Goal: Transaction & Acquisition: Obtain resource

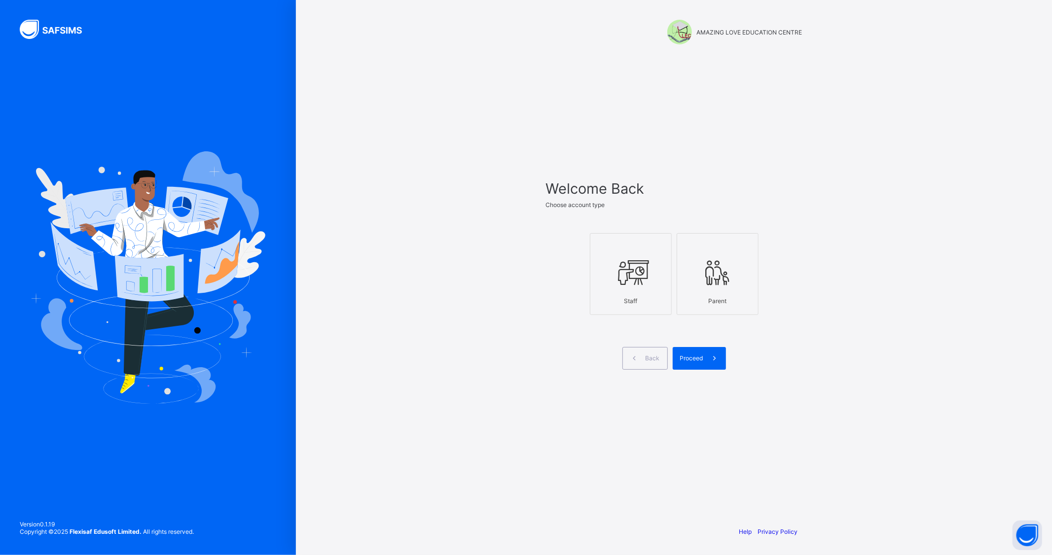
click at [638, 279] on icon at bounding box center [630, 273] width 35 height 30
click at [709, 365] on span at bounding box center [714, 358] width 23 height 23
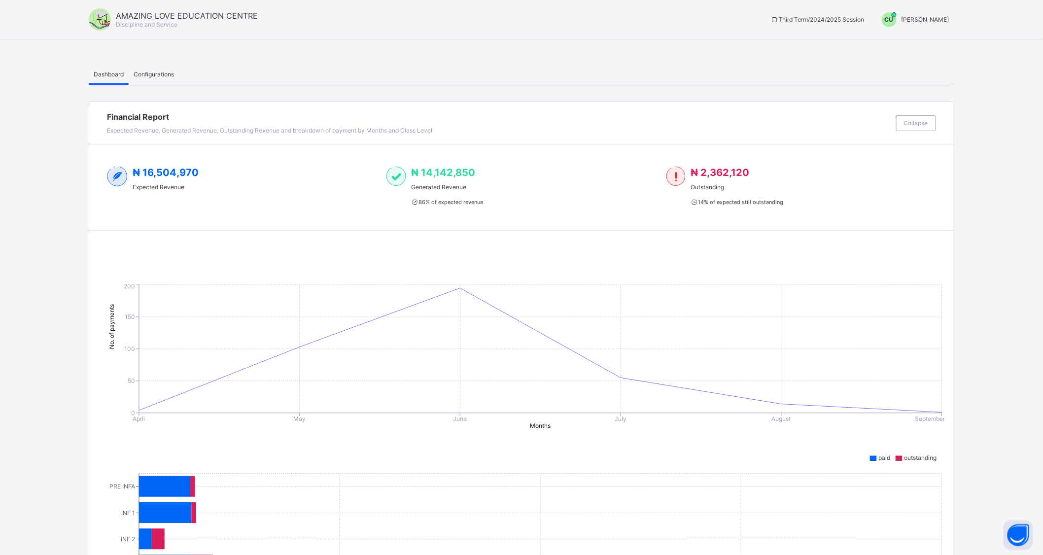
click at [910, 19] on span "[PERSON_NAME]" at bounding box center [926, 19] width 48 height 7
click at [903, 41] on span "Switch to Admin View" at bounding box center [912, 41] width 75 height 11
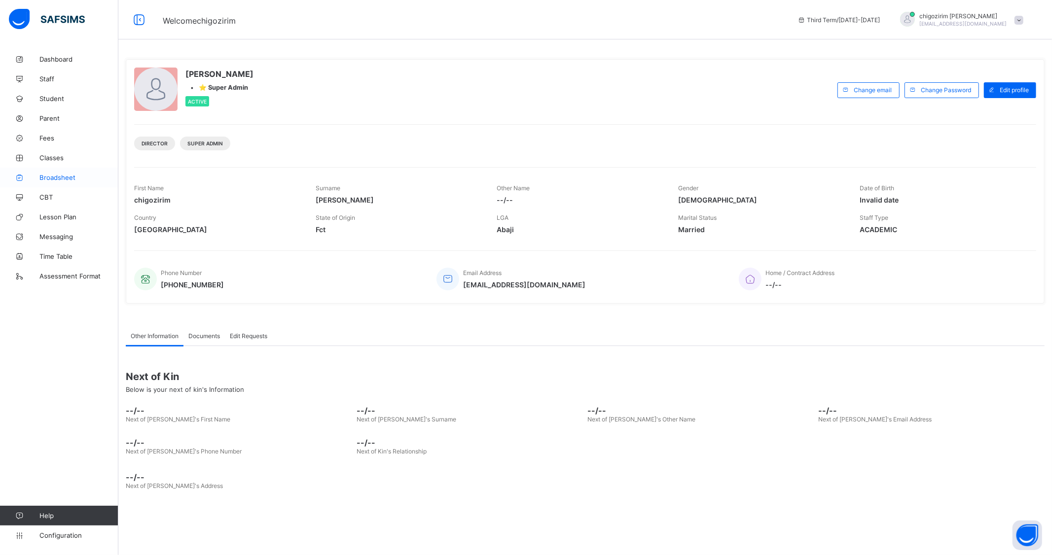
click at [59, 178] on span "Broadsheet" at bounding box center [78, 178] width 79 height 8
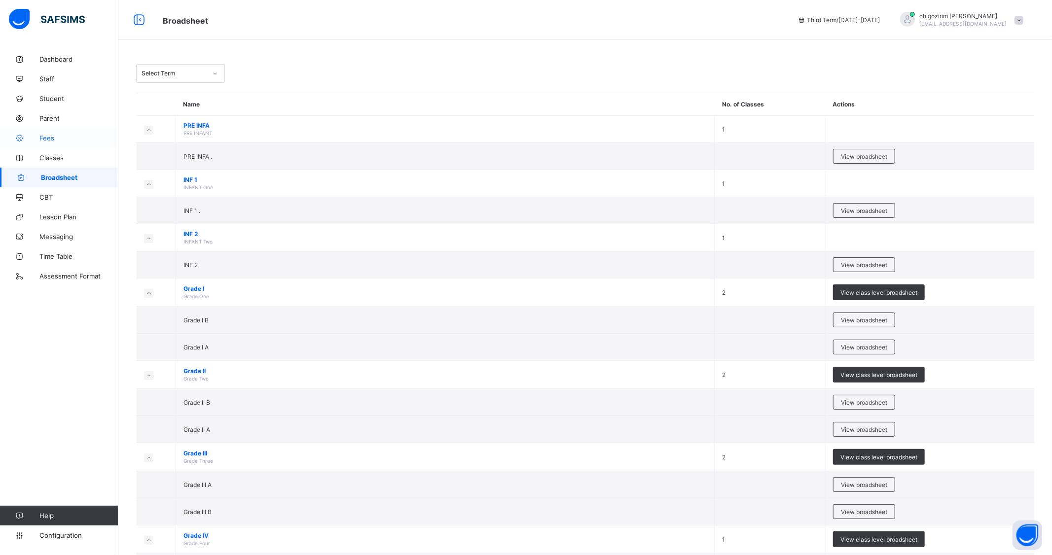
click at [50, 135] on span "Fees" at bounding box center [78, 138] width 79 height 8
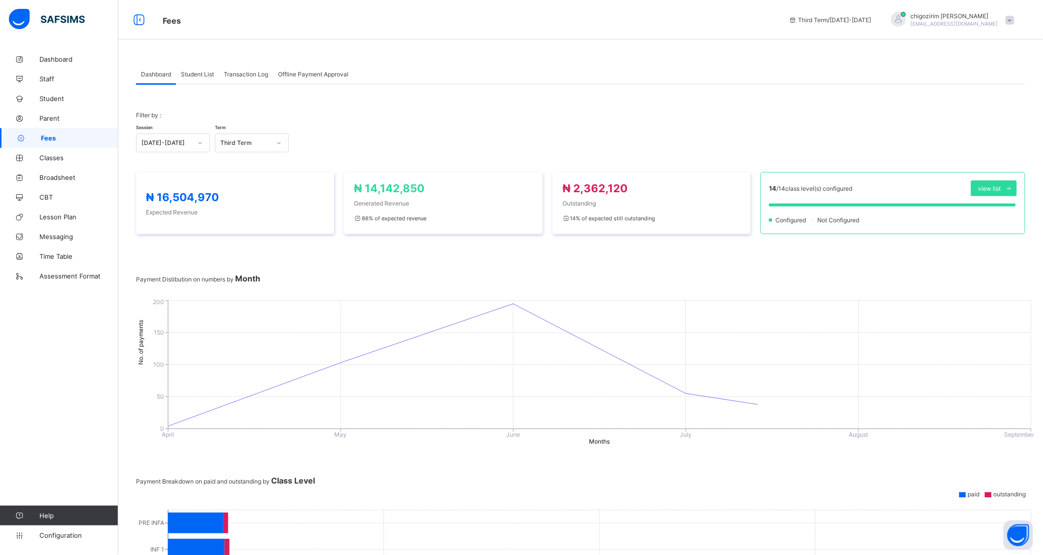
click at [208, 72] on span "Student List" at bounding box center [197, 74] width 33 height 7
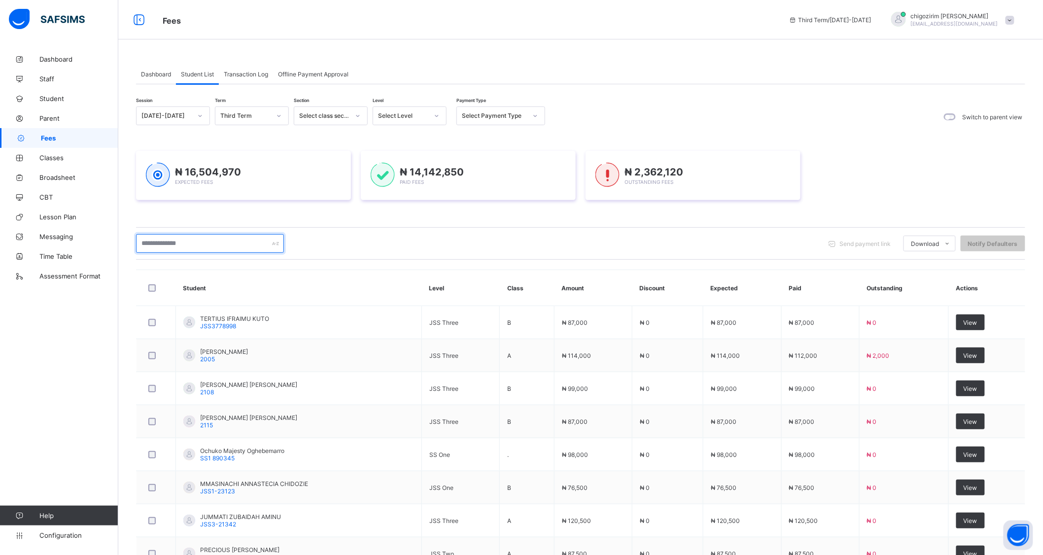
click at [213, 244] on input "text" at bounding box center [210, 243] width 148 height 19
paste input "**********"
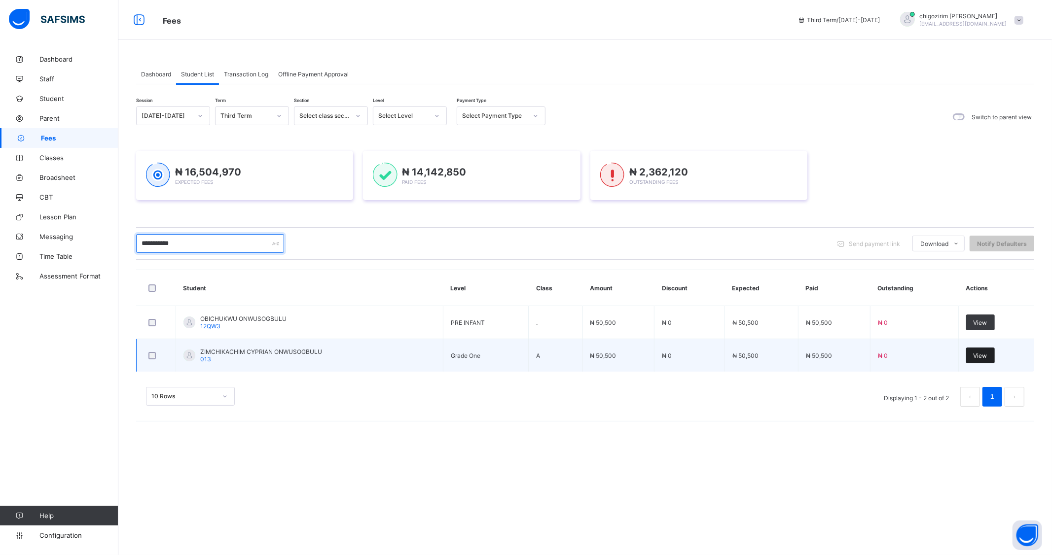
type input "**********"
click at [978, 353] on span "View" at bounding box center [980, 355] width 14 height 7
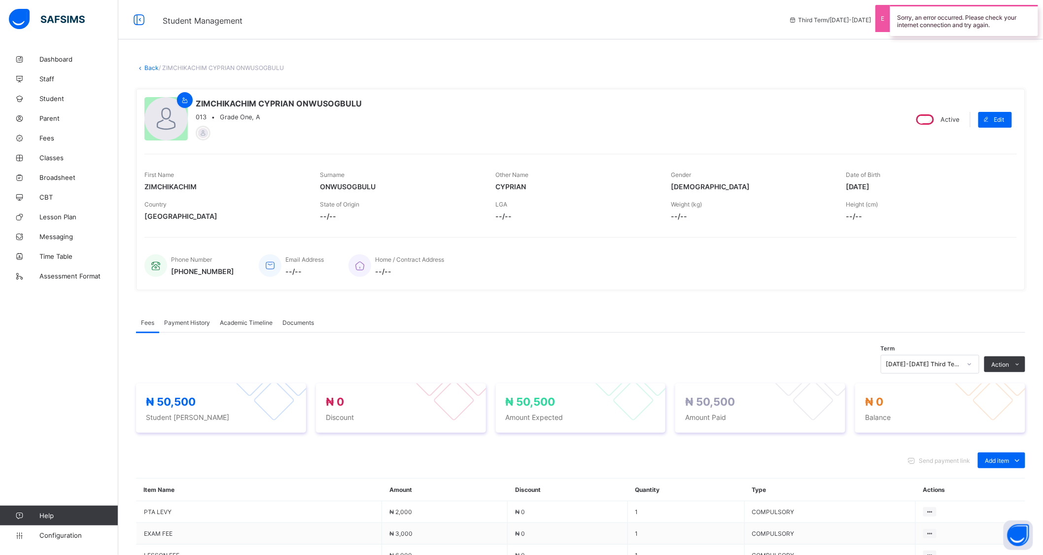
click at [190, 319] on span "Payment History" at bounding box center [187, 322] width 46 height 7
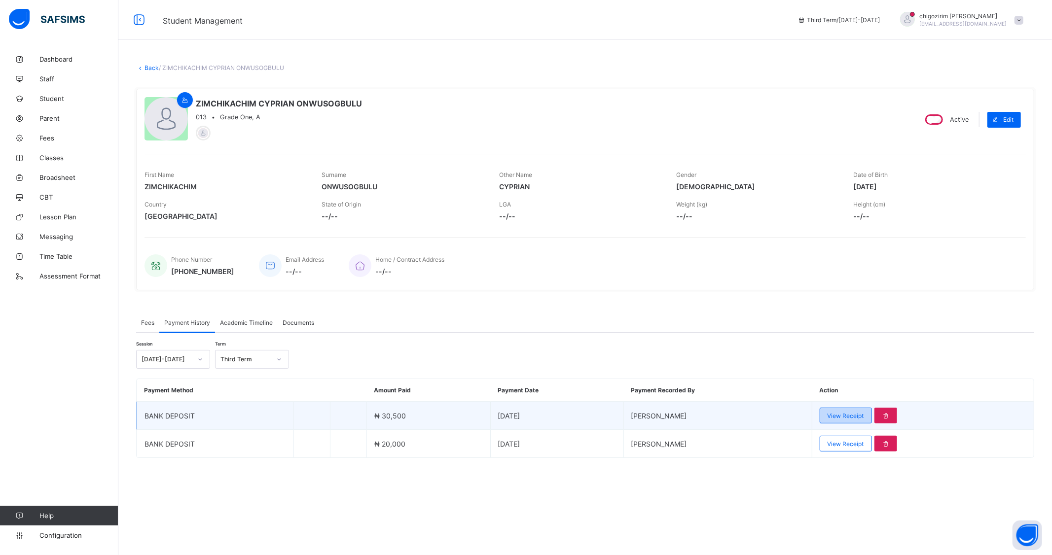
click at [838, 412] on span "View Receipt" at bounding box center [845, 415] width 36 height 7
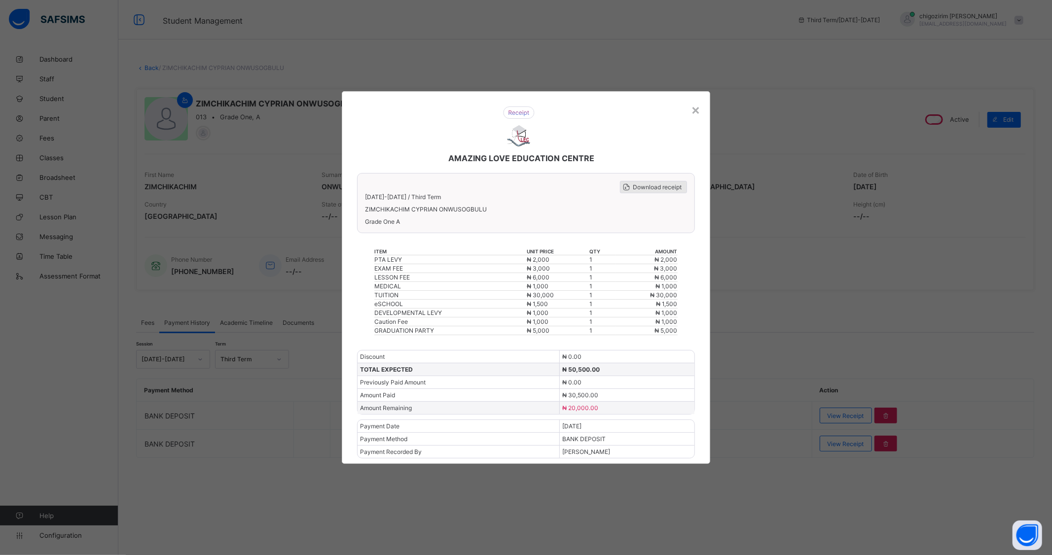
click at [656, 185] on span "Download receipt" at bounding box center [657, 186] width 49 height 7
click at [697, 112] on div "×" at bounding box center [695, 109] width 9 height 17
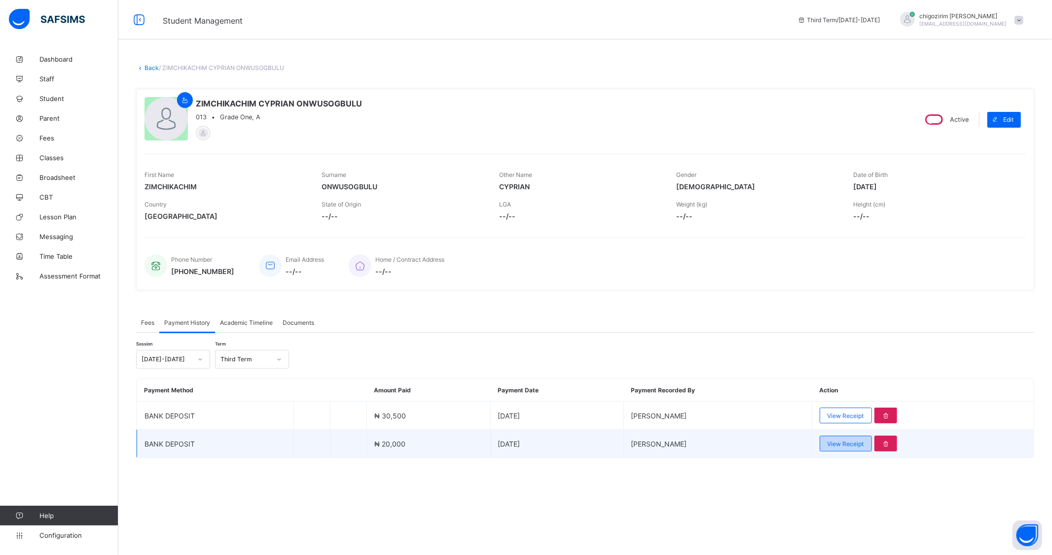
click at [842, 444] on span "View Receipt" at bounding box center [845, 443] width 36 height 7
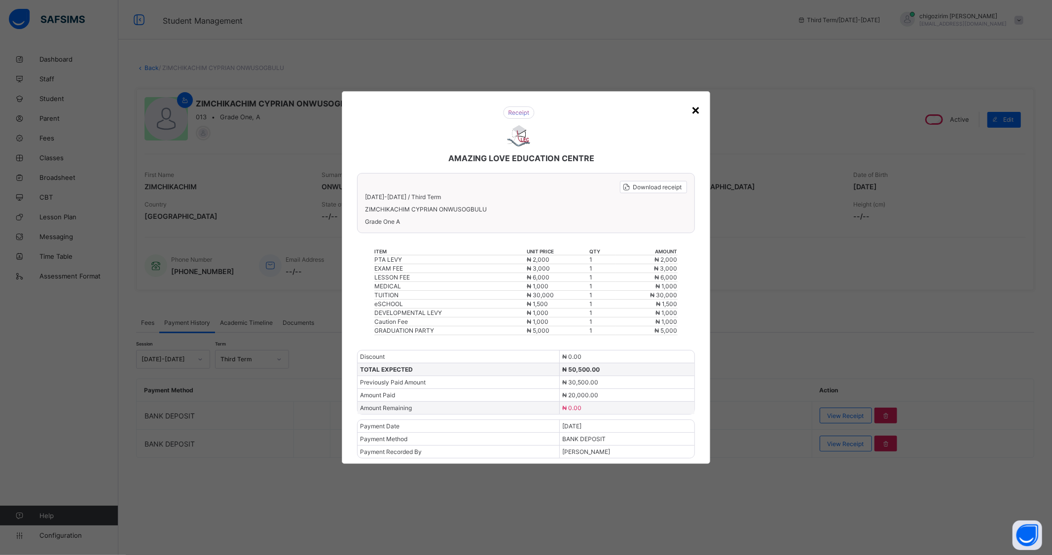
click at [698, 112] on div "×" at bounding box center [695, 109] width 9 height 17
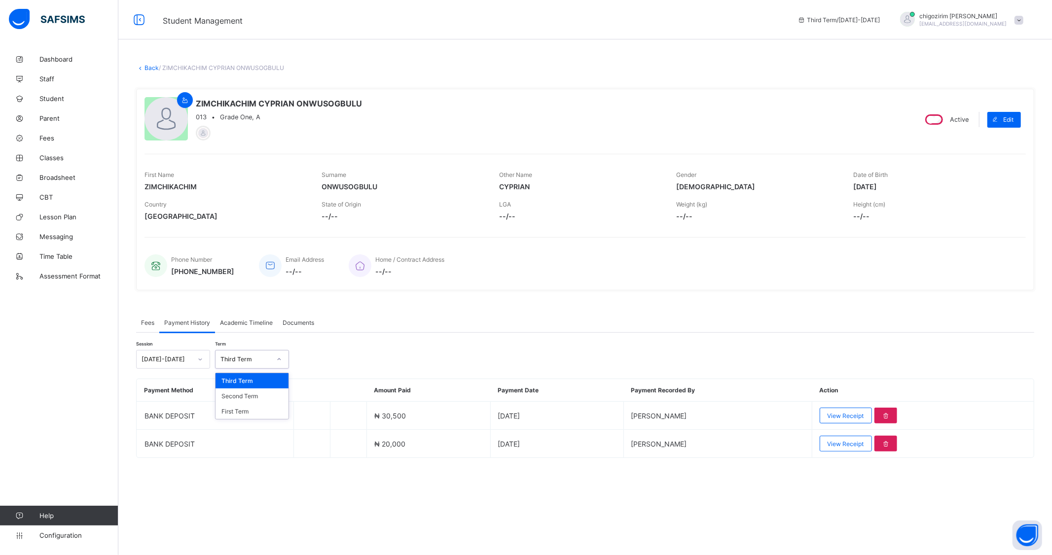
click at [248, 354] on div "Third Term" at bounding box center [242, 360] width 54 height 14
click at [248, 395] on div "Second Term" at bounding box center [251, 396] width 73 height 15
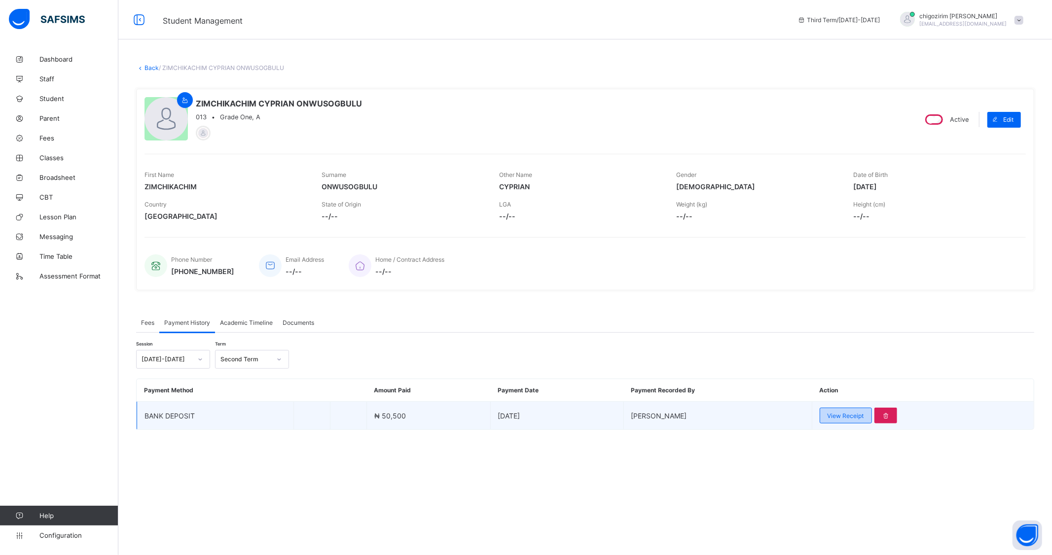
click at [830, 416] on span "View Receipt" at bounding box center [845, 415] width 36 height 7
